Goal: Find specific page/section

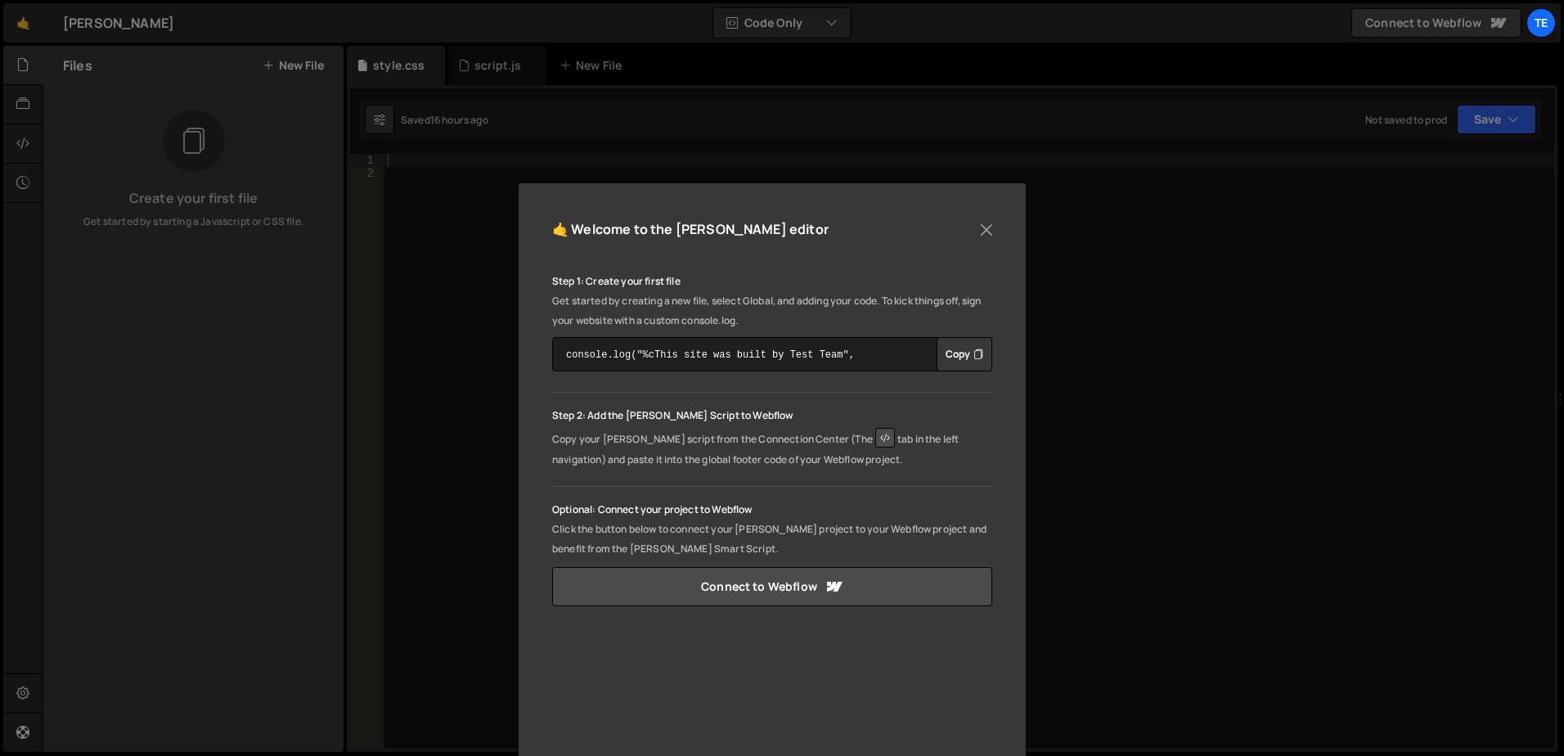
click at [591, 195] on div "🤙 Welcome to the [PERSON_NAME] editor Step 1: Create your first file Get starte…" at bounding box center [772, 549] width 507 height 733
click at [986, 229] on button "Close" at bounding box center [986, 230] width 25 height 25
click at [980, 231] on button "Close" at bounding box center [986, 230] width 25 height 25
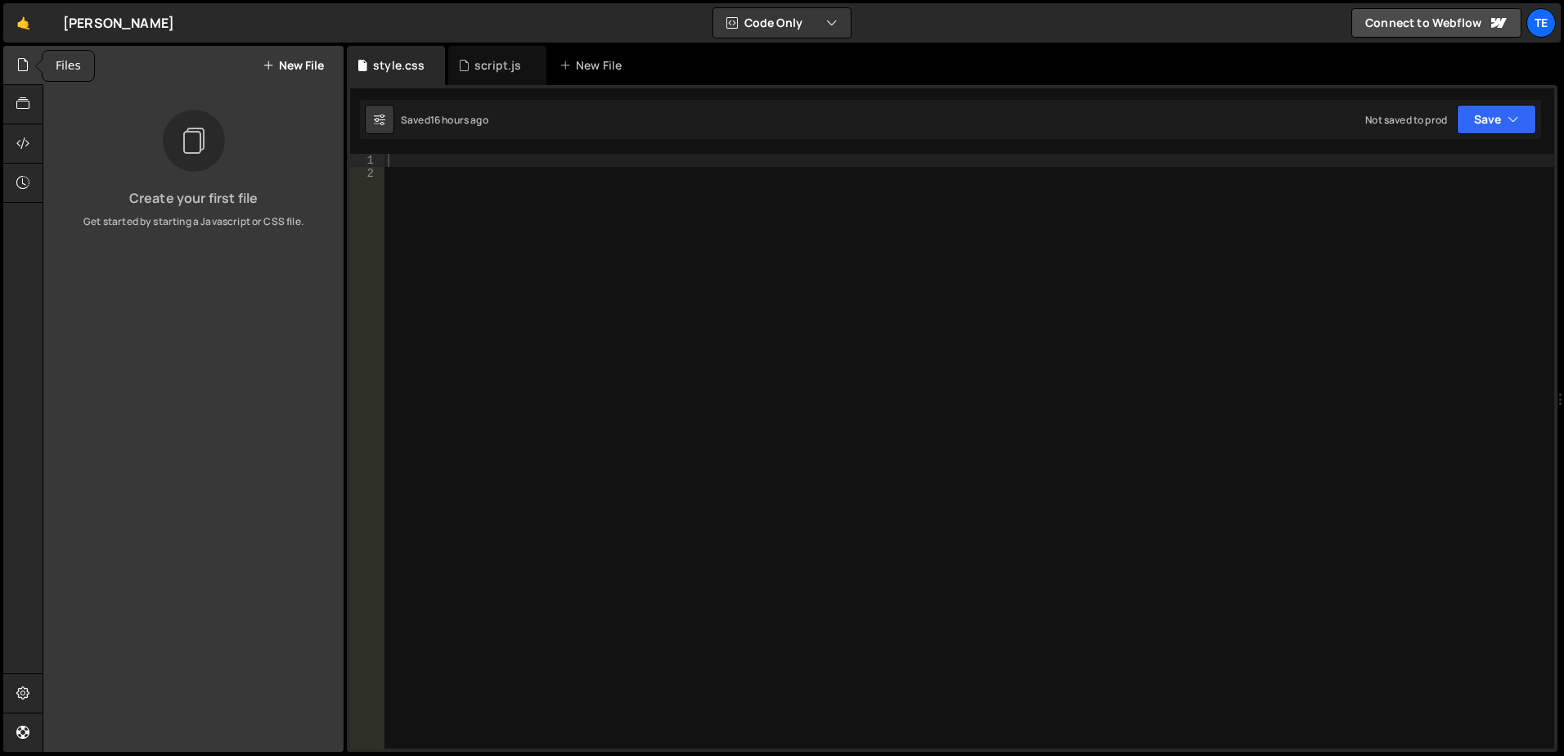
click at [24, 61] on icon at bounding box center [22, 65] width 13 height 18
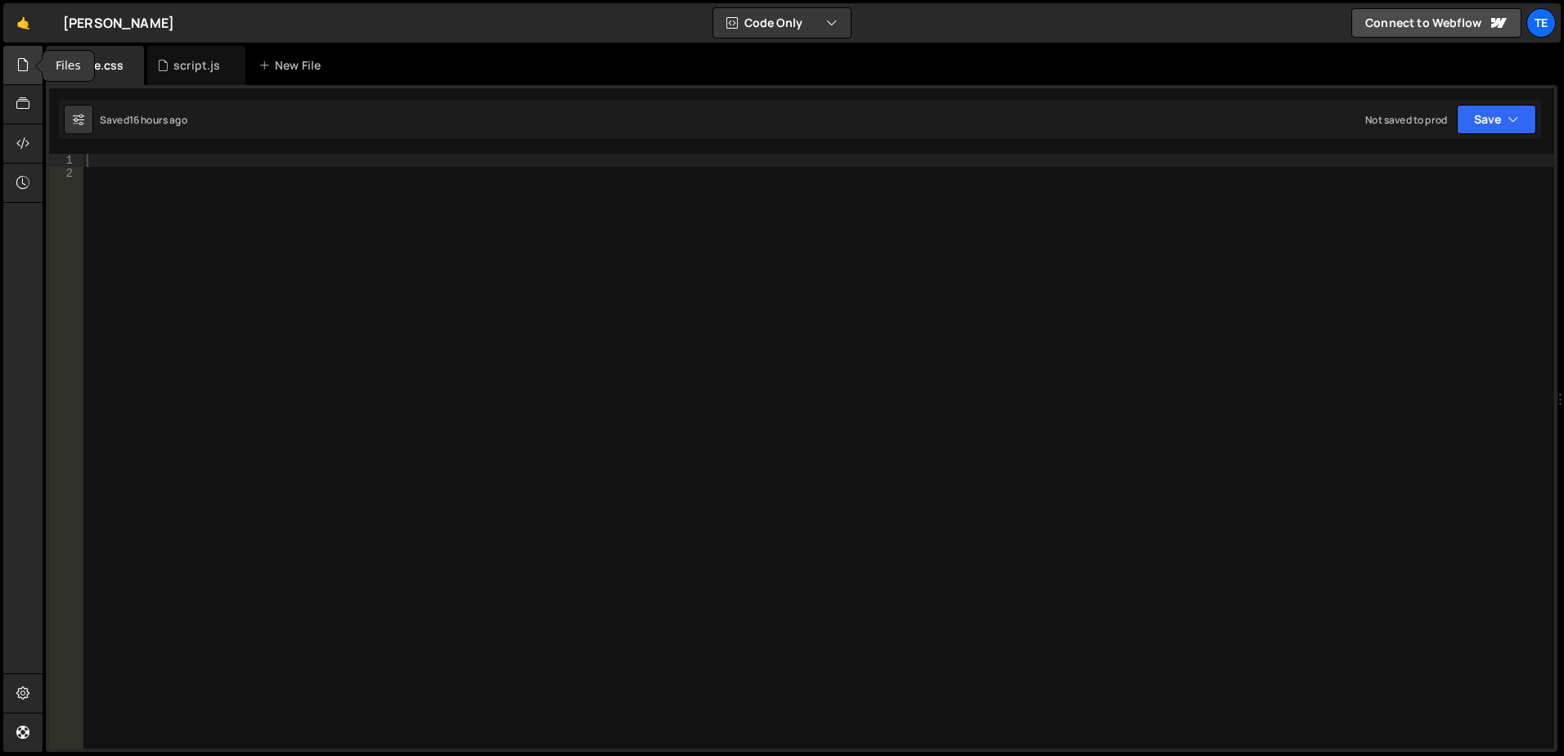
click at [25, 66] on icon at bounding box center [22, 65] width 13 height 18
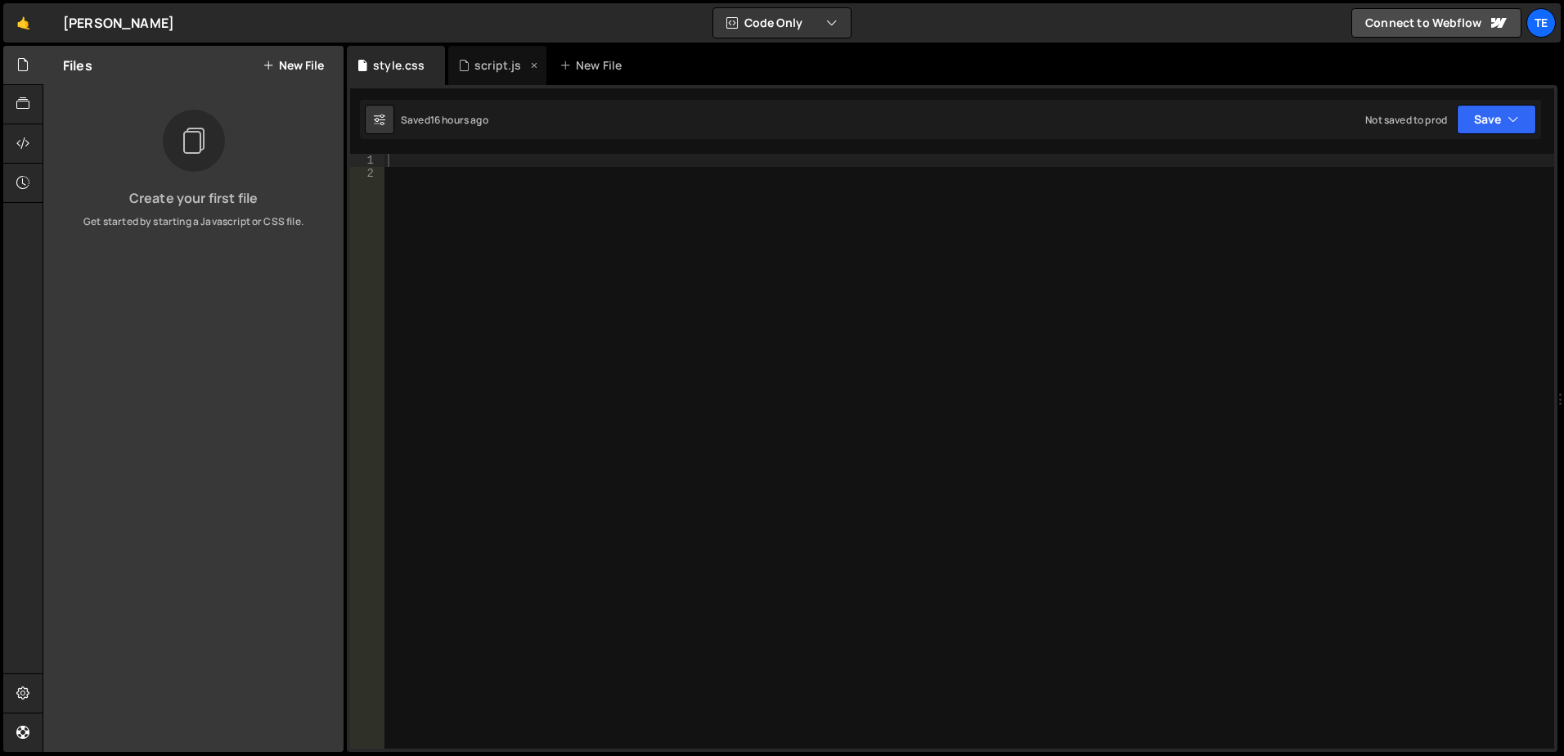
click at [474, 62] on div "script.js" at bounding box center [492, 65] width 69 height 16
